Goal: Use online tool/utility: Utilize a website feature to perform a specific function

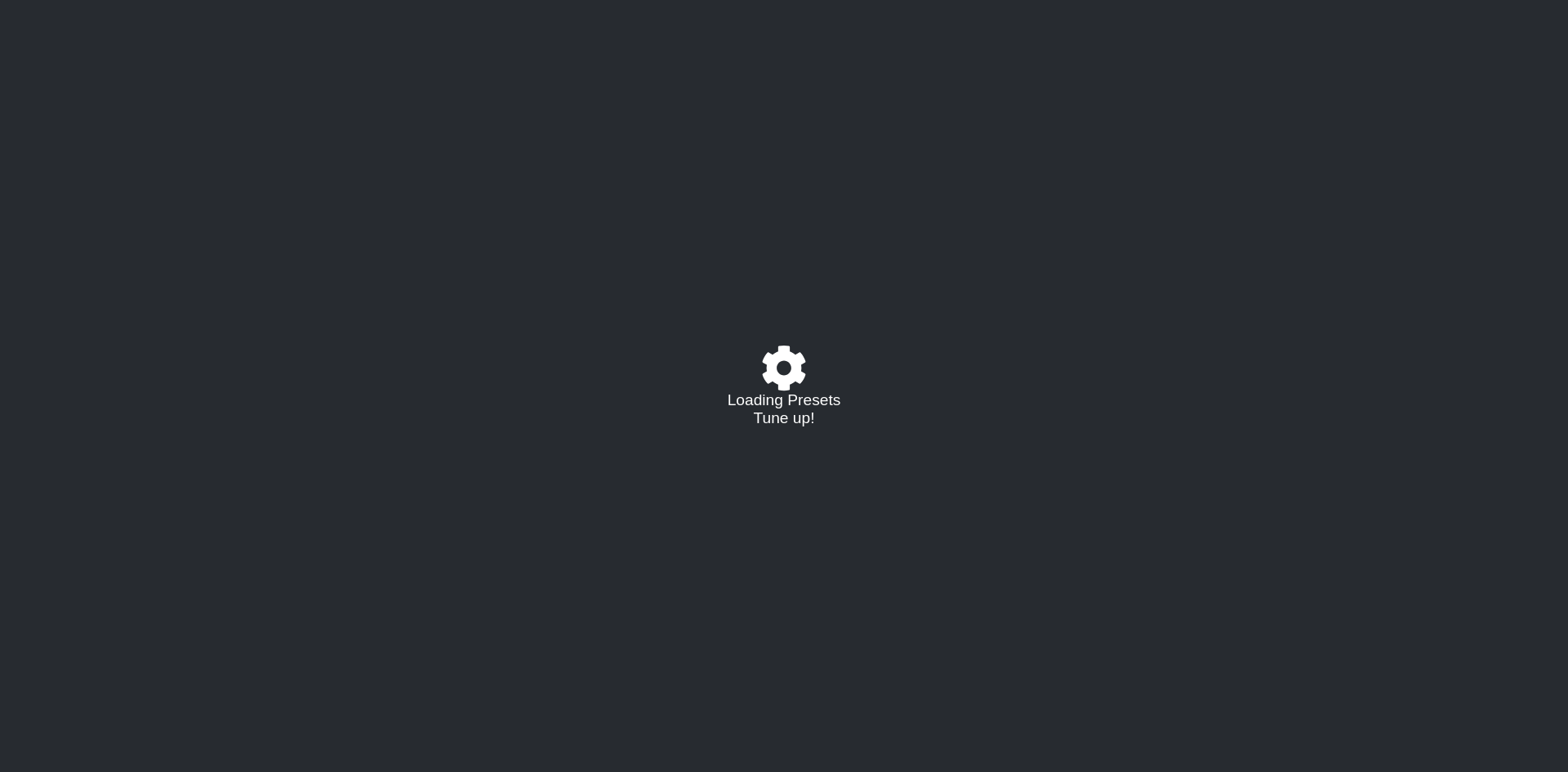
select select "/023330804210"
select select "A"
select select "D"
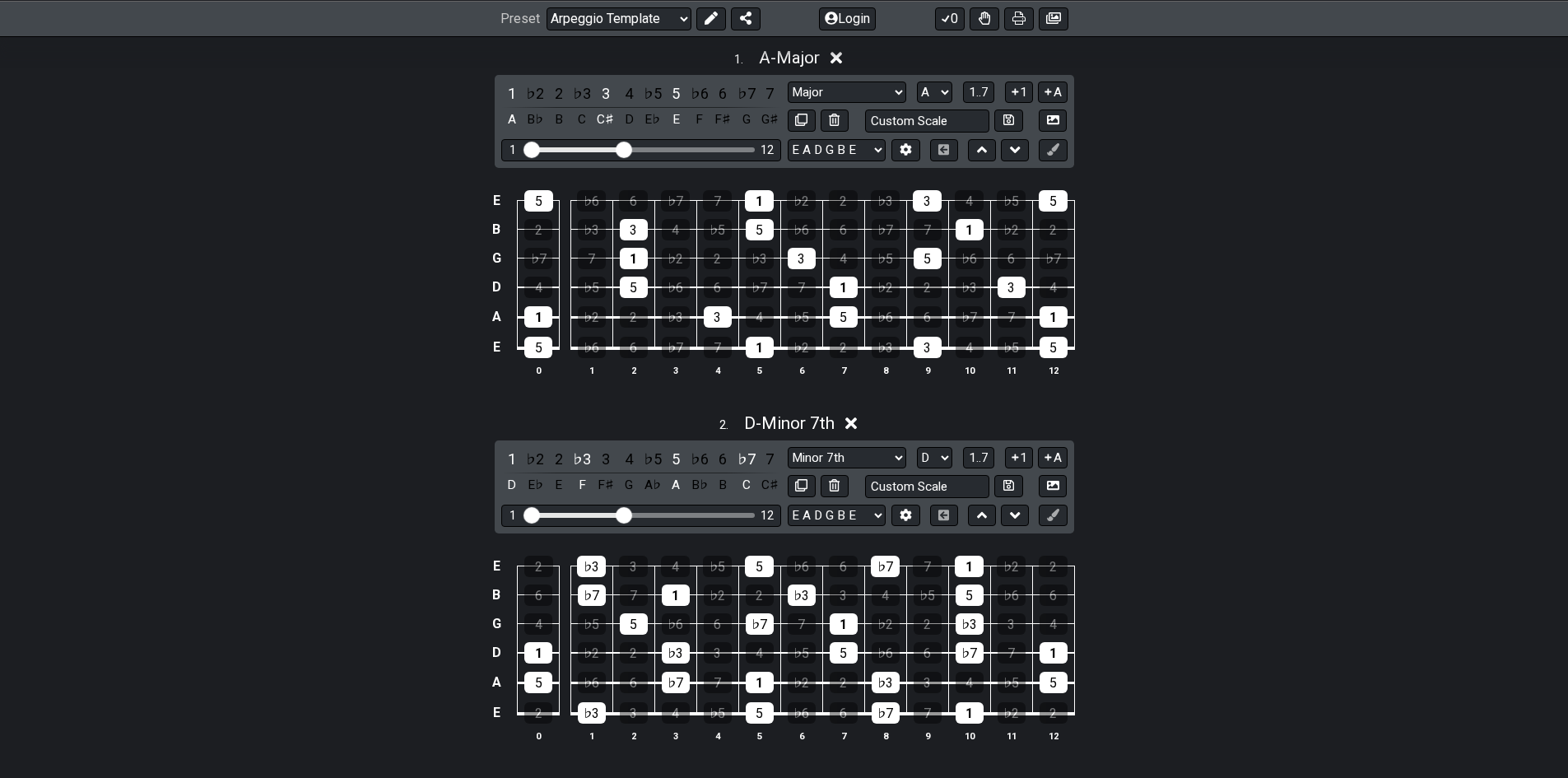
scroll to position [378, 0]
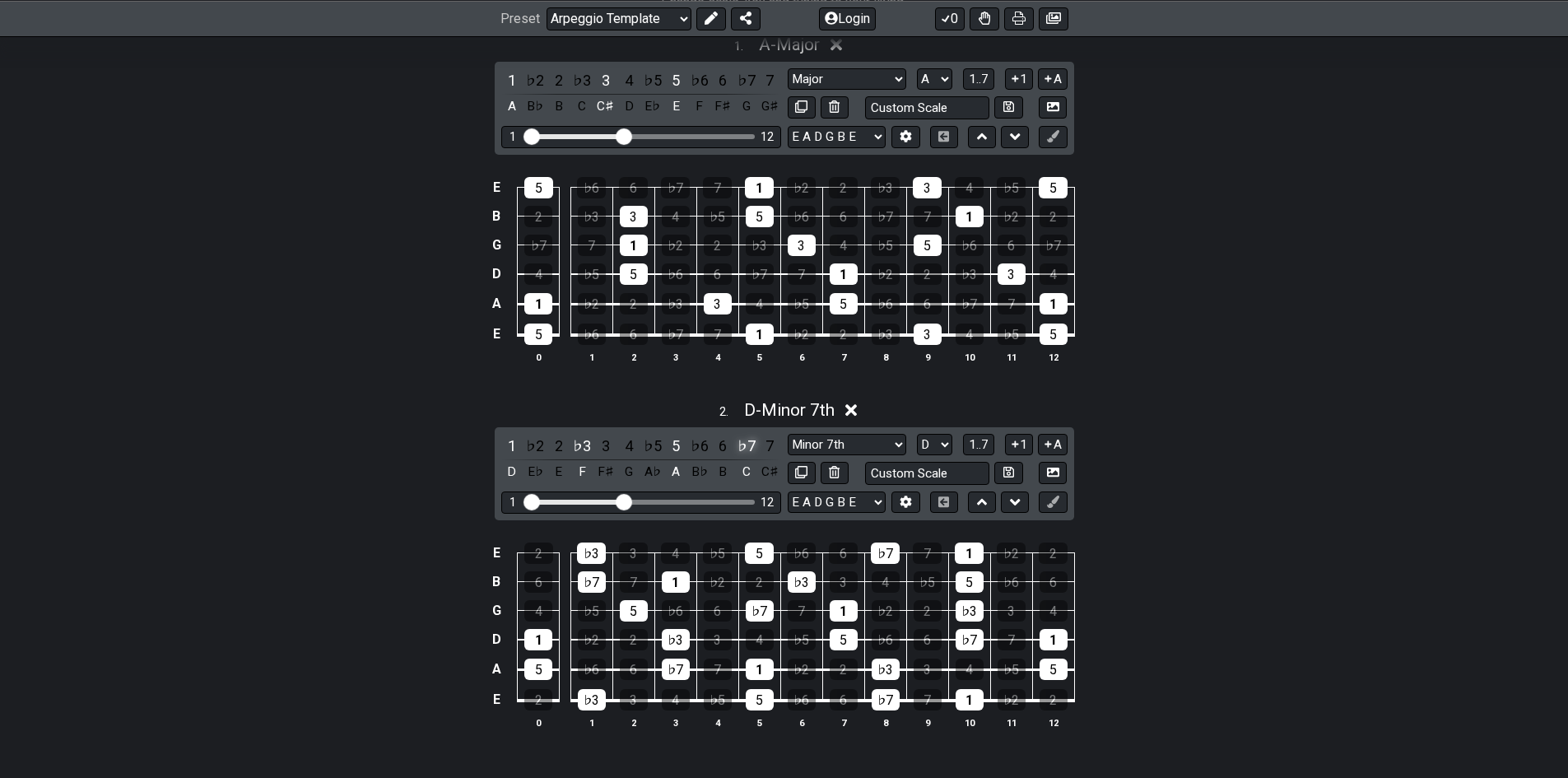
click at [740, 447] on div "♭7" at bounding box center [747, 446] width 21 height 22
click at [747, 447] on div "♯6" at bounding box center [747, 446] width 21 height 22
click at [744, 447] on div "♯6" at bounding box center [747, 446] width 21 height 22
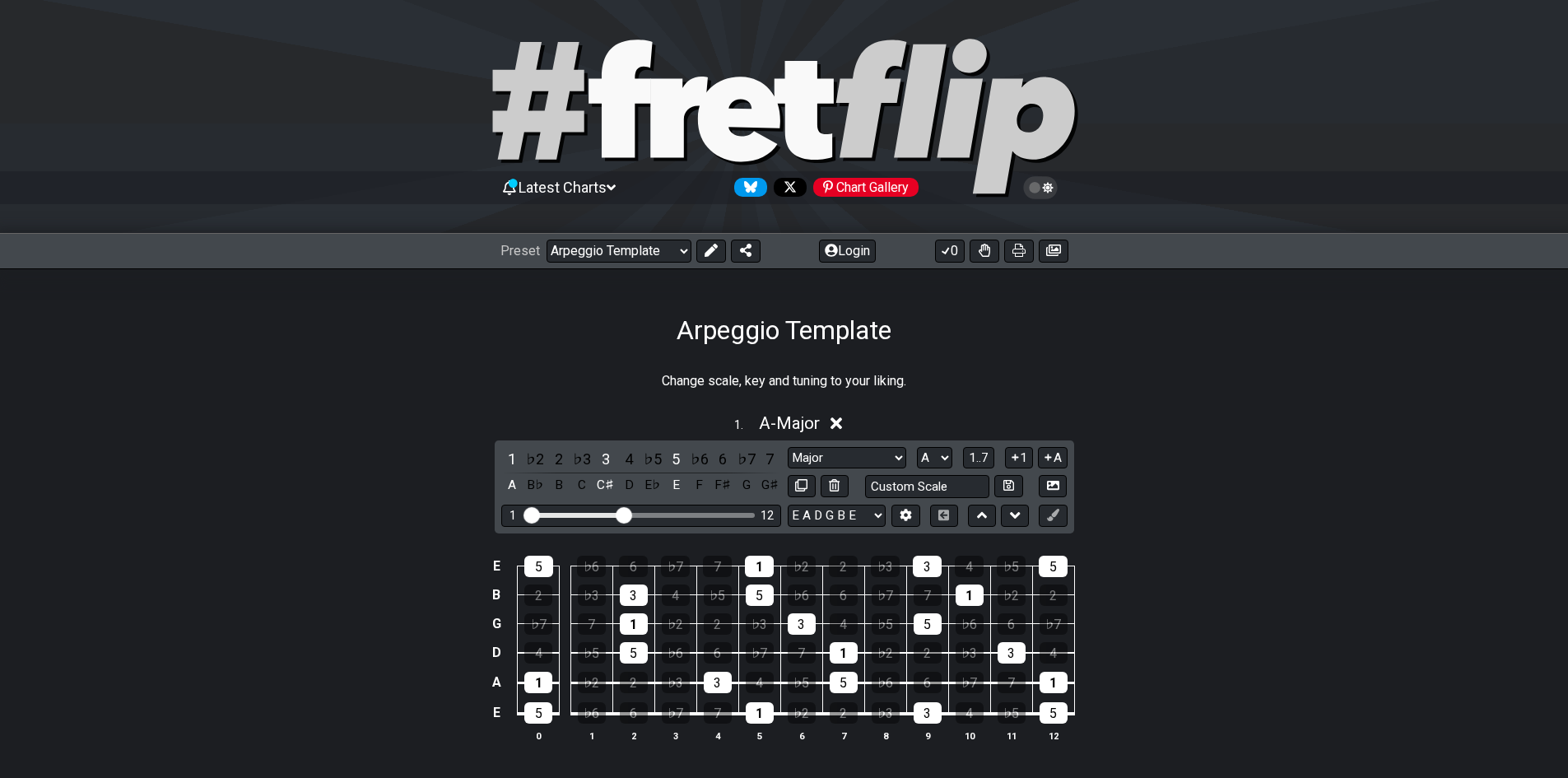
click at [616, 191] on icon at bounding box center [611, 187] width 9 height 15
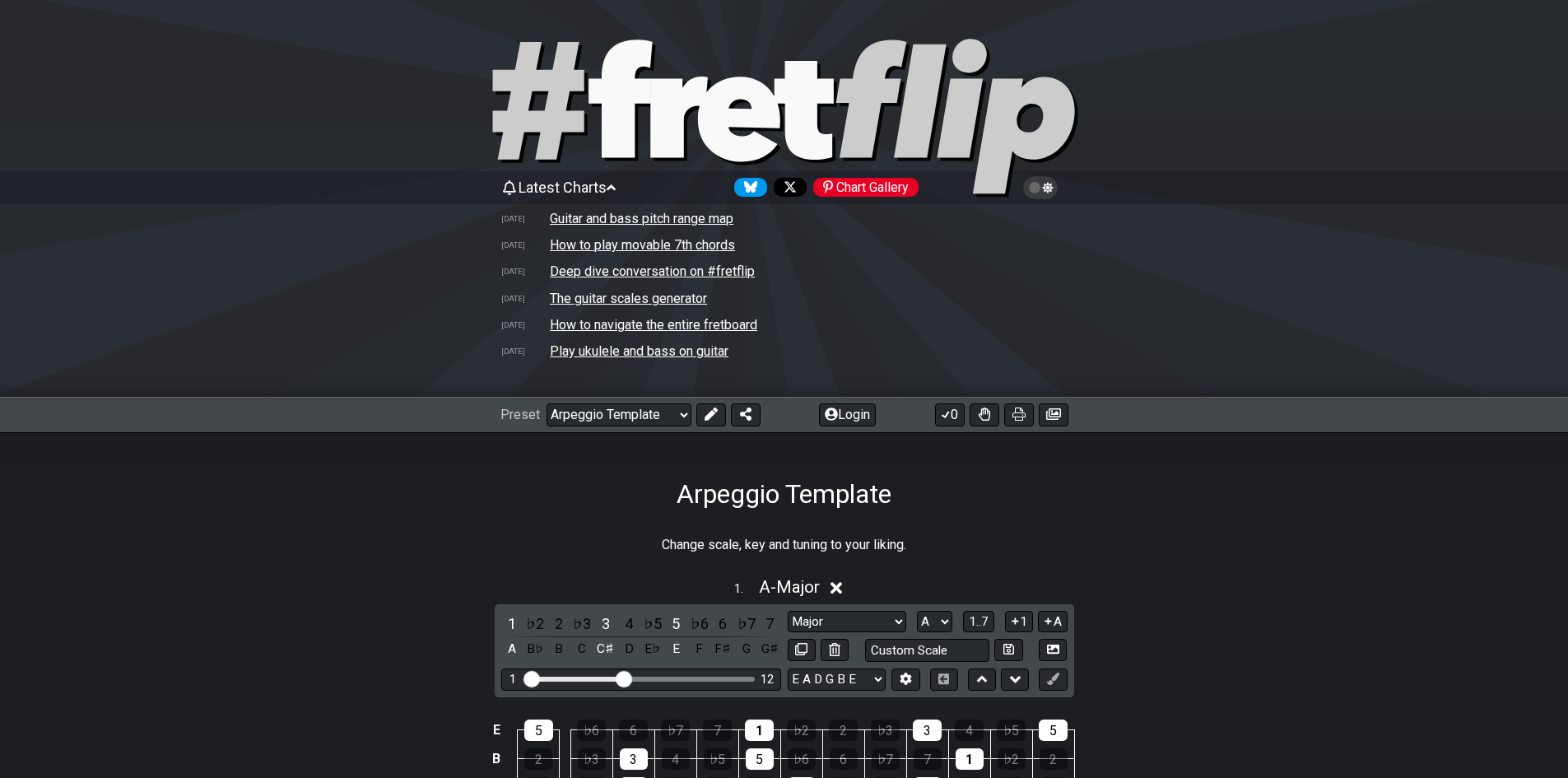
click at [616, 188] on icon at bounding box center [611, 187] width 9 height 15
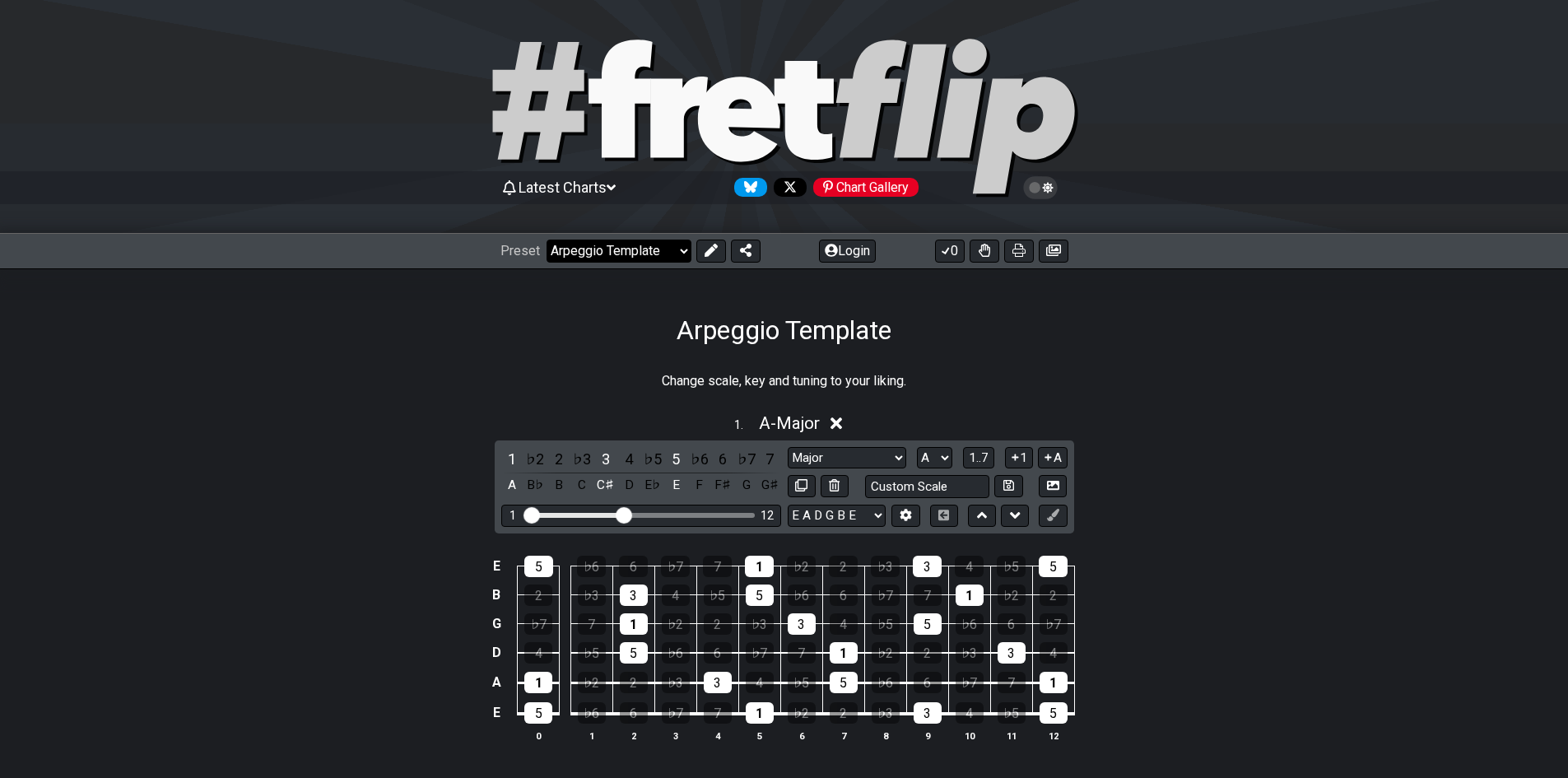
click at [656, 251] on select "Welcome to #fretflip! Arpeggio Template Custom Preset Minor Pentatonic Major Pe…" at bounding box center [619, 251] width 145 height 23
click at [547, 239] on select "Welcome to #fretflip! Arpeggio Template Custom Preset Minor Pentatonic Major Pe…" at bounding box center [619, 251] width 145 height 23
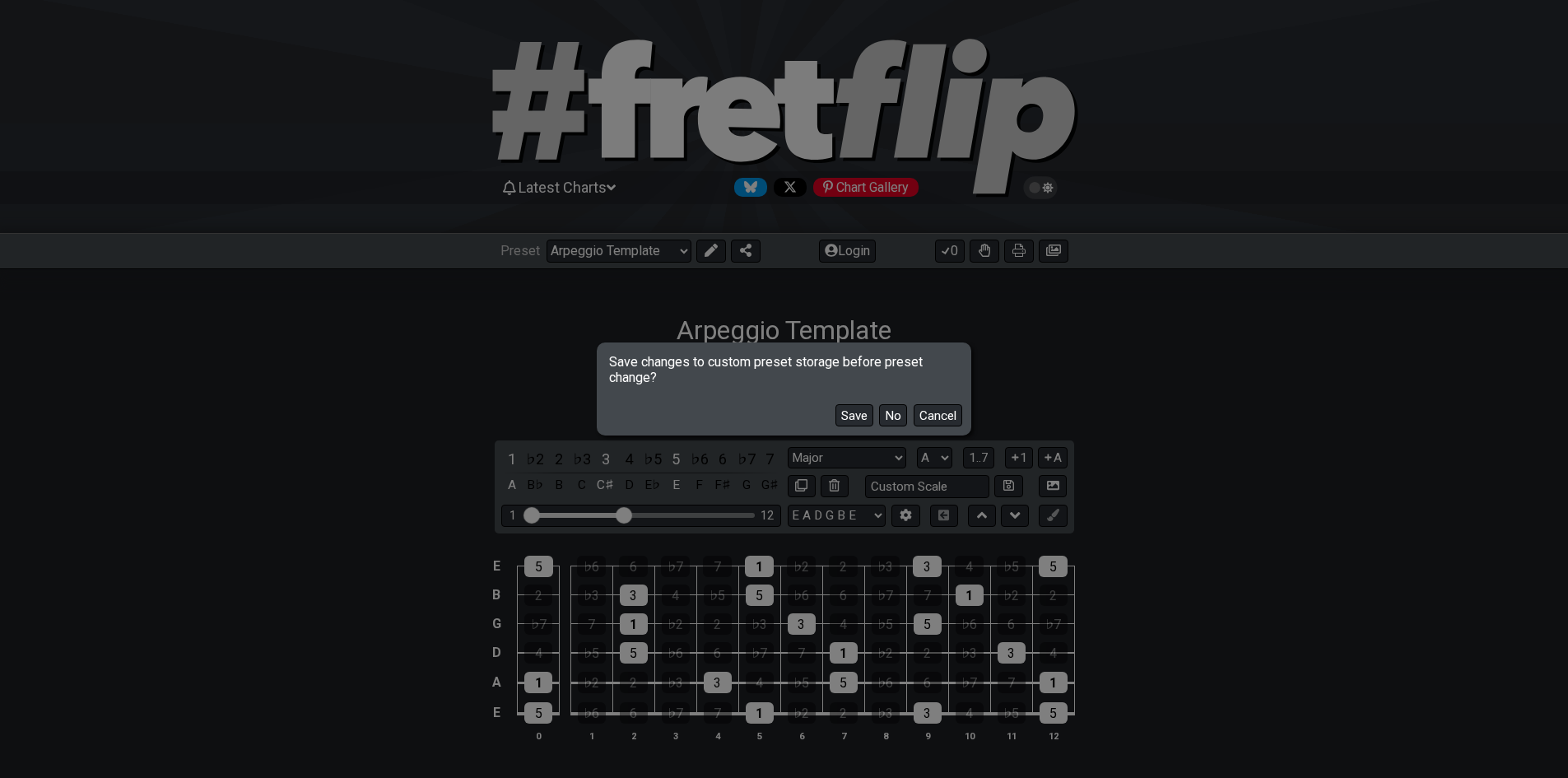
click at [907, 414] on div "Save No Cancel" at bounding box center [784, 409] width 369 height 48
click at [903, 416] on button "No" at bounding box center [893, 415] width 28 height 22
select select "/minor-pentatonic"
select select "C"
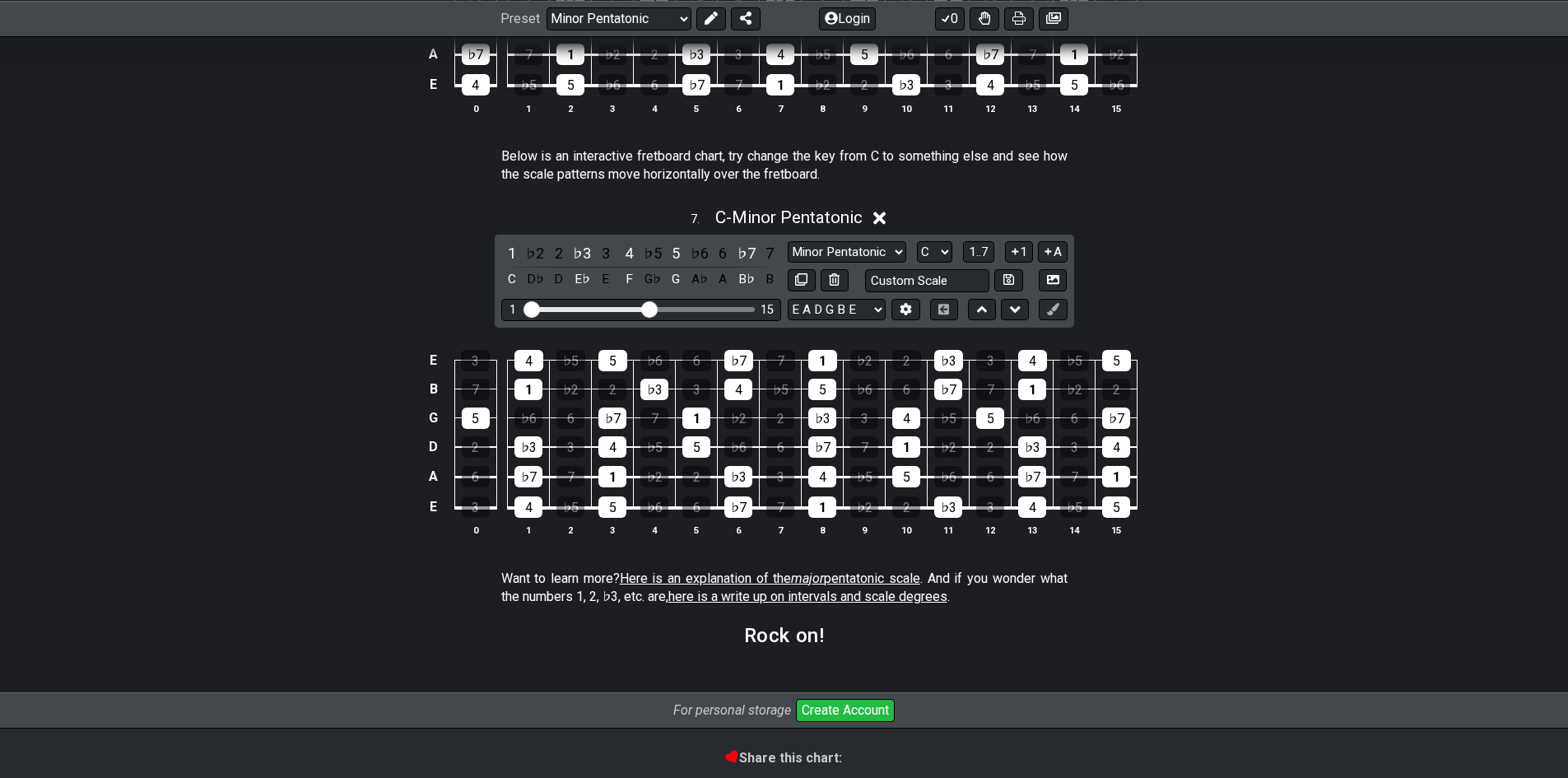
scroll to position [2316, 0]
